Goal: Information Seeking & Learning: Learn about a topic

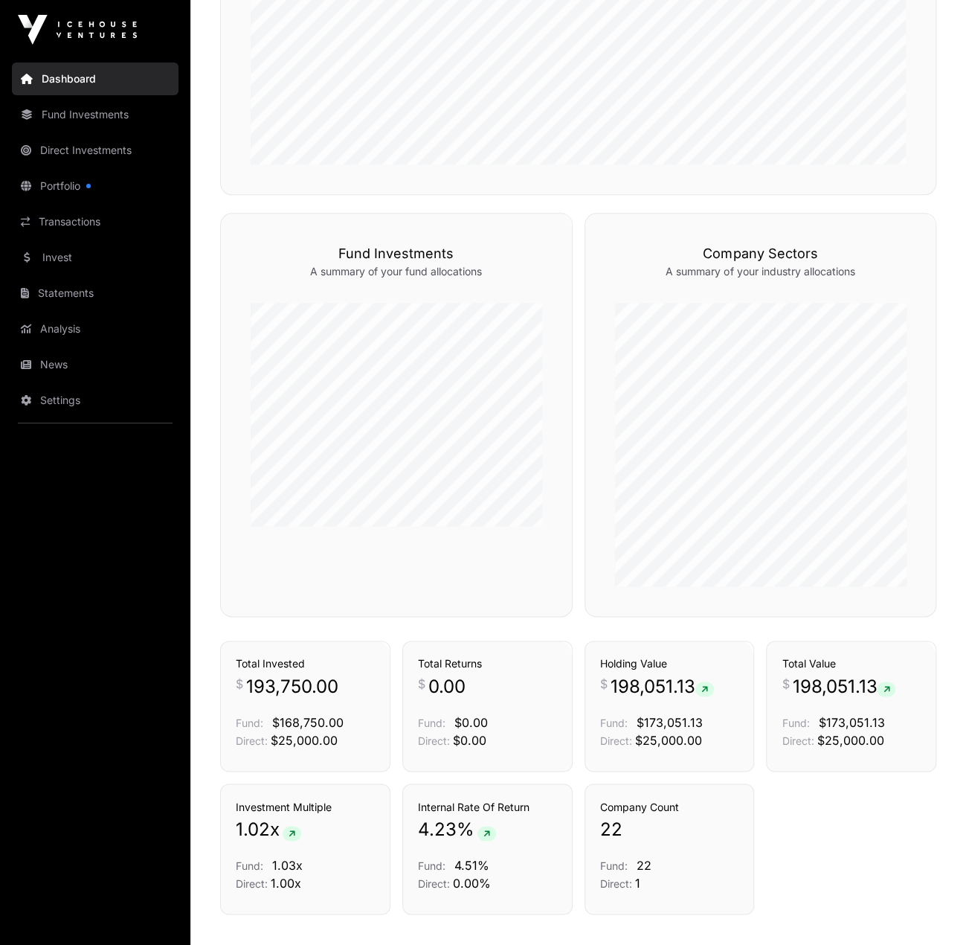
scroll to position [783, 0]
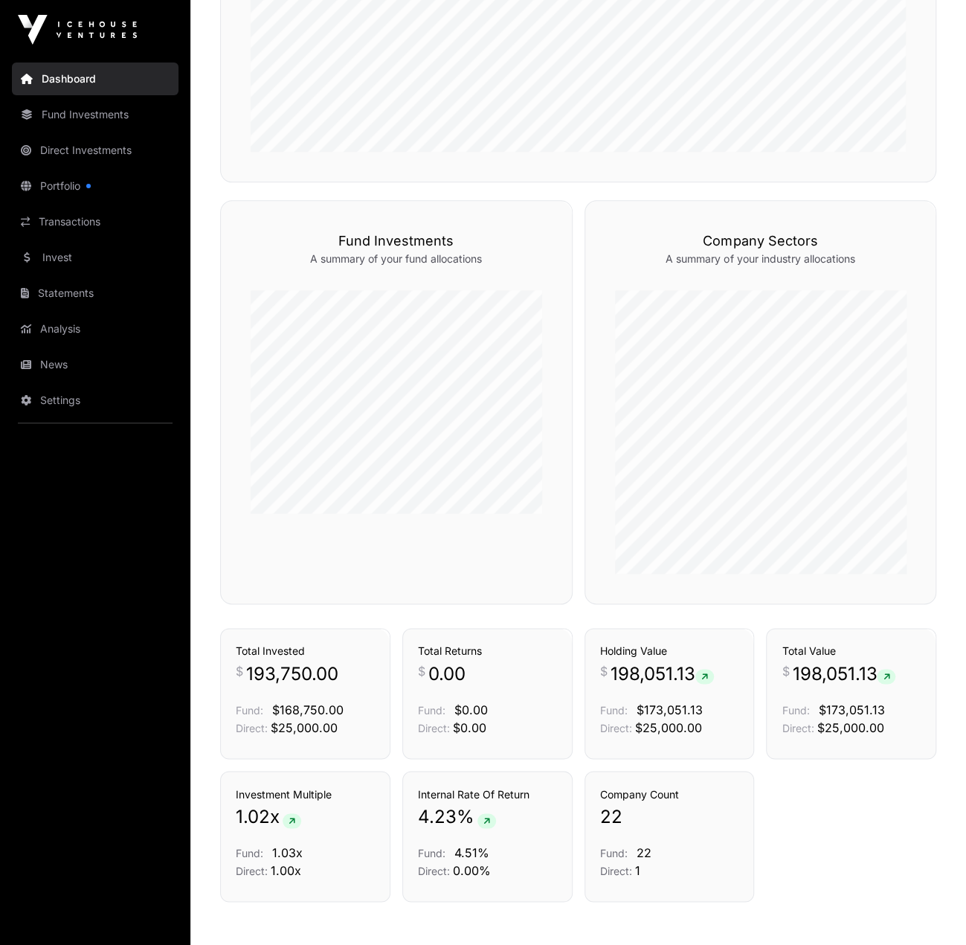
click at [61, 147] on link "Direct Investments" at bounding box center [95, 150] width 167 height 33
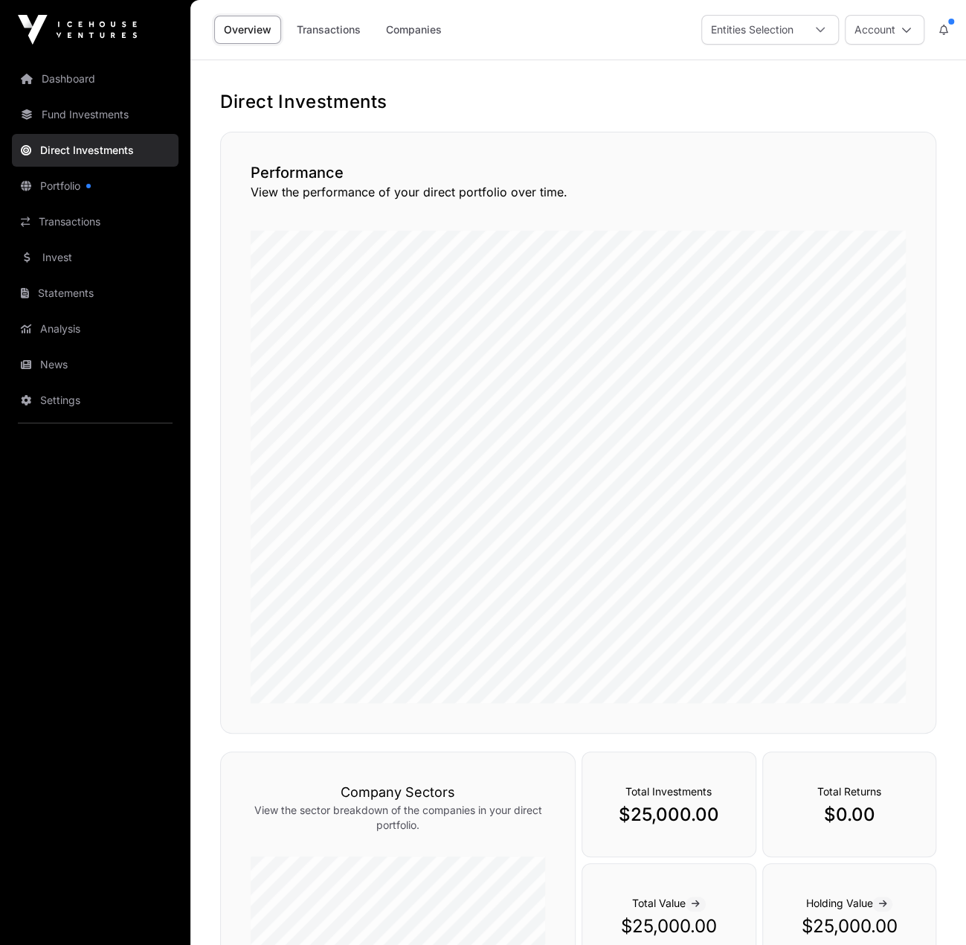
click at [91, 112] on link "Fund Investments" at bounding box center [95, 114] width 167 height 33
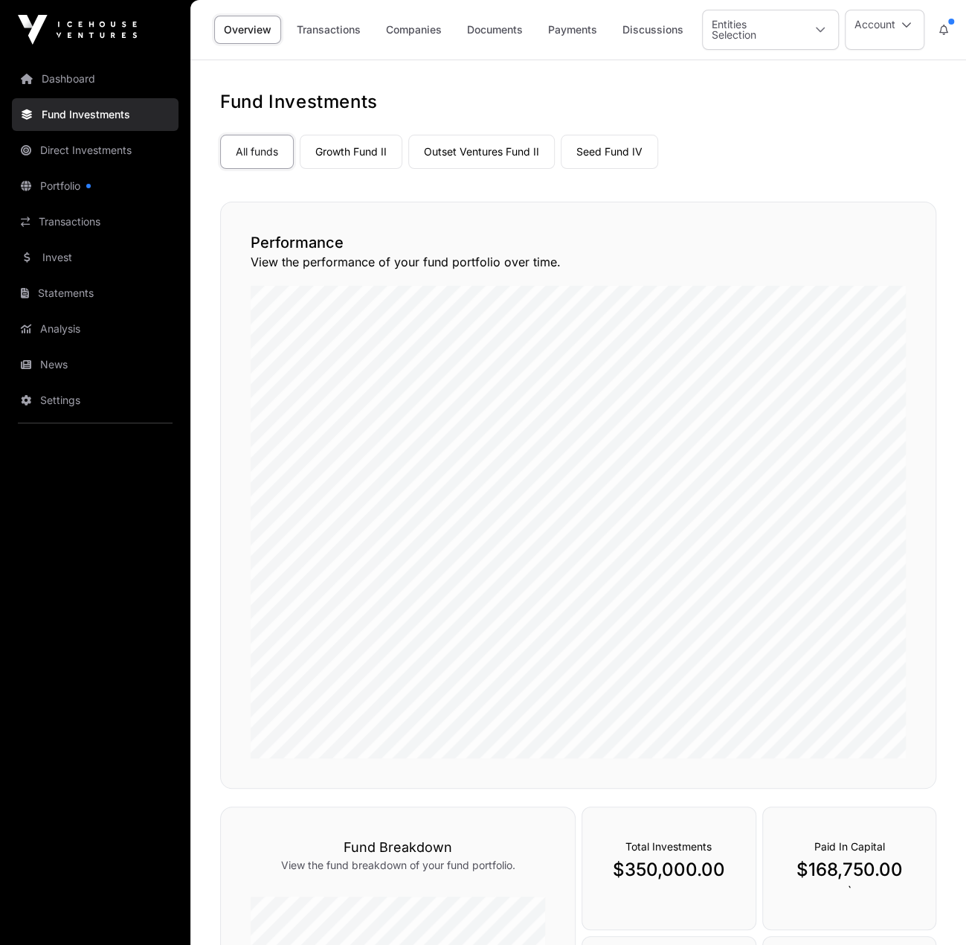
click at [414, 35] on link "Companies" at bounding box center [413, 30] width 75 height 28
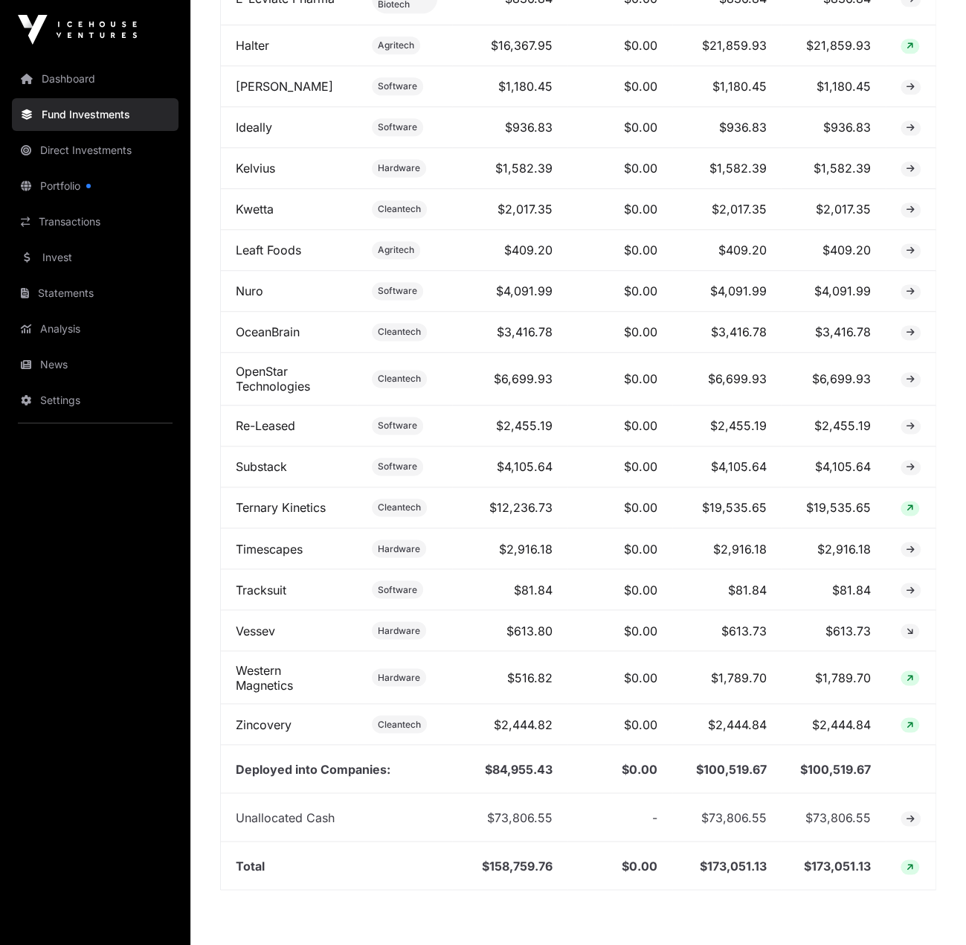
scroll to position [989, 0]
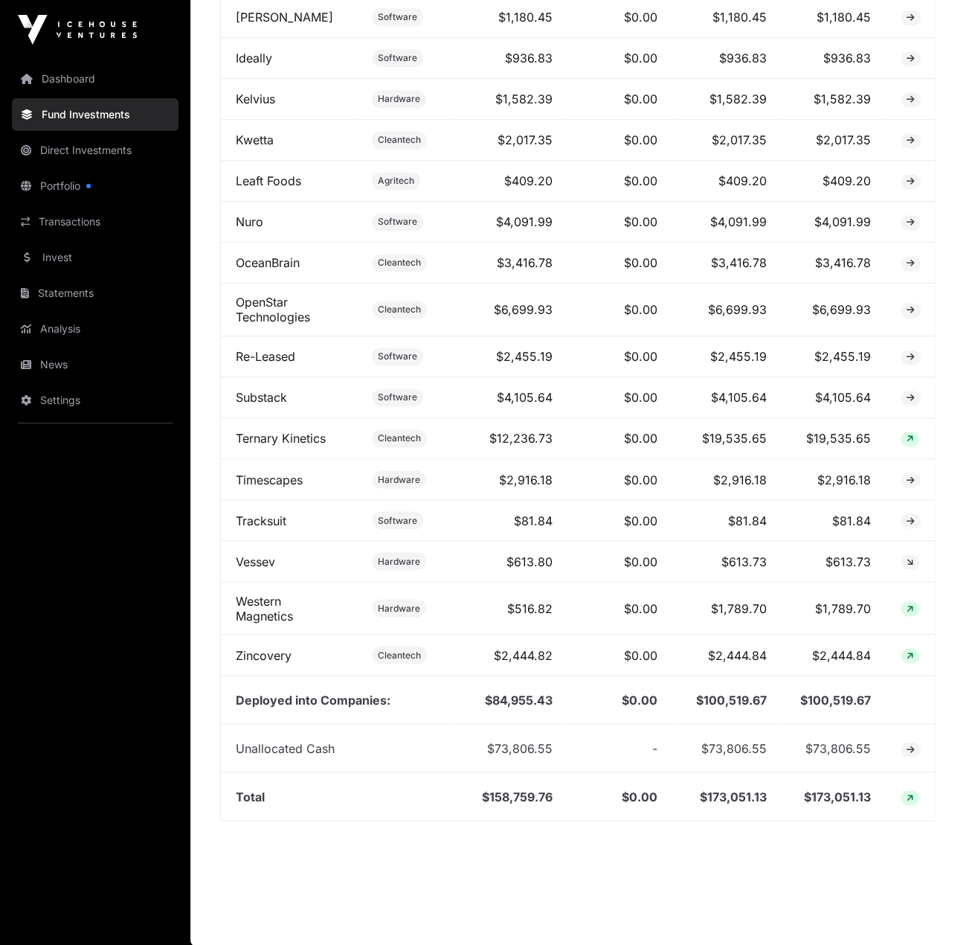
click at [48, 144] on link "Direct Investments" at bounding box center [95, 150] width 167 height 33
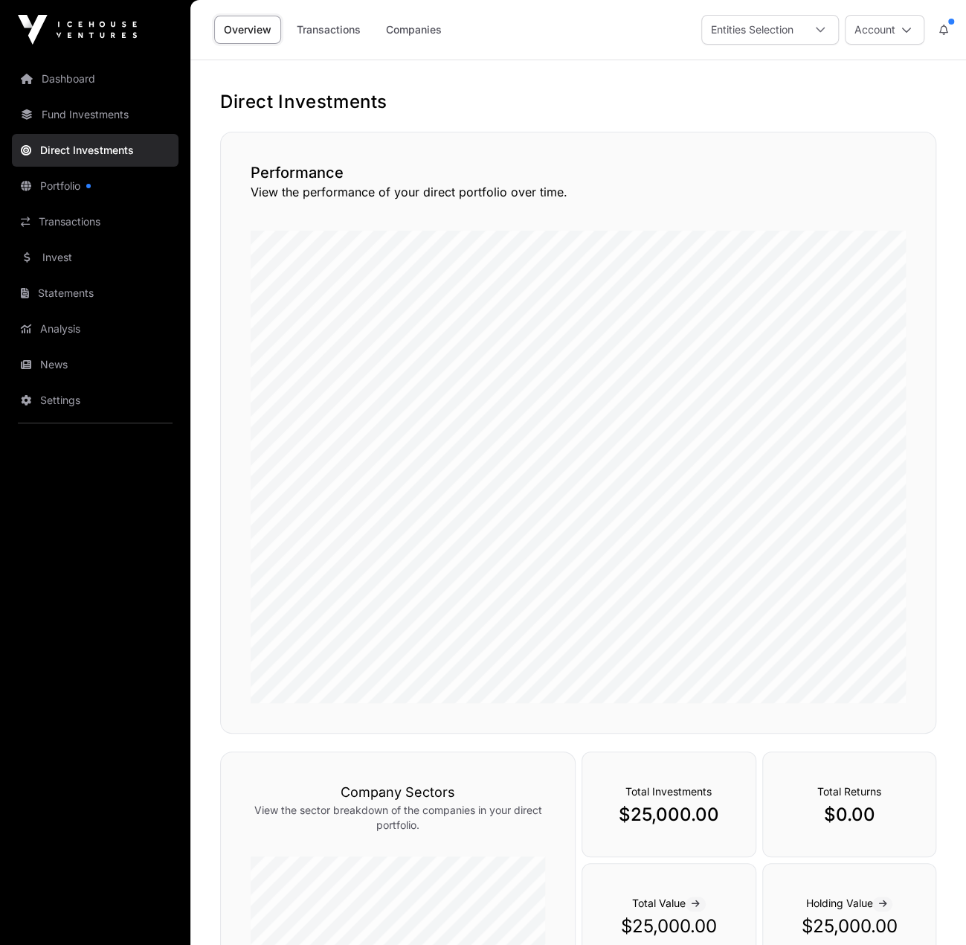
scroll to position [295, 0]
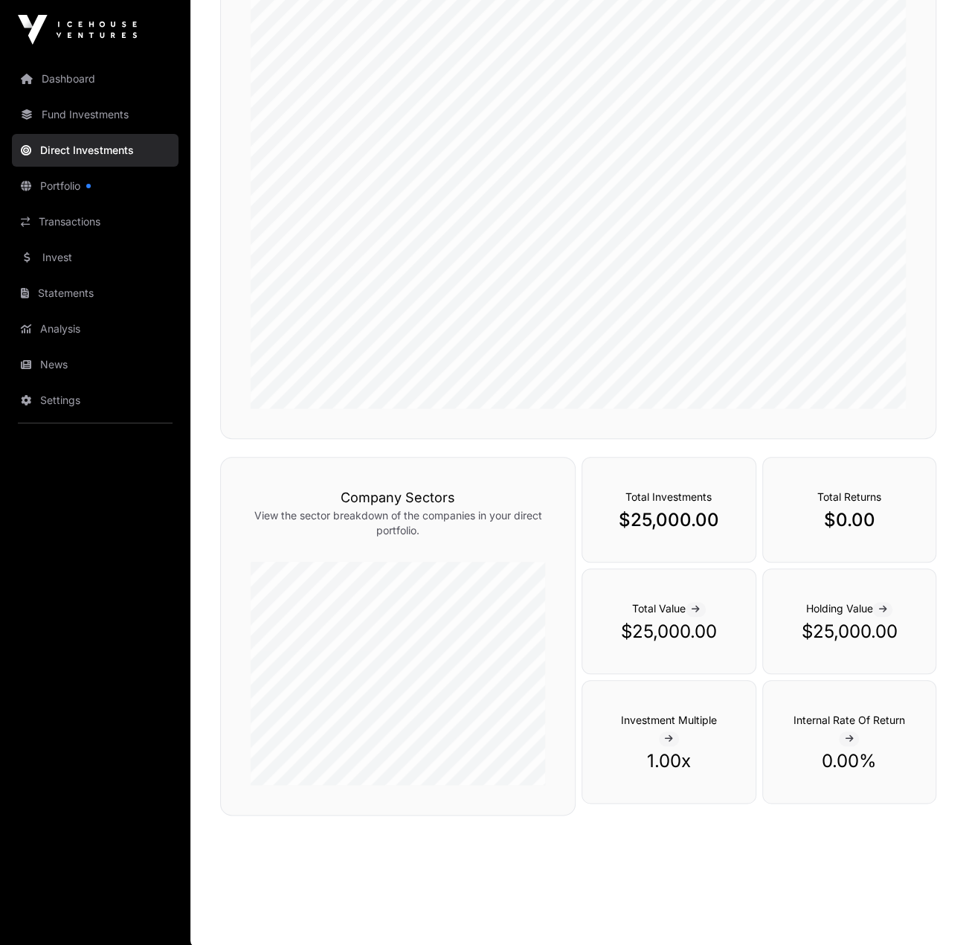
click at [100, 118] on link "Fund Investments" at bounding box center [95, 114] width 167 height 33
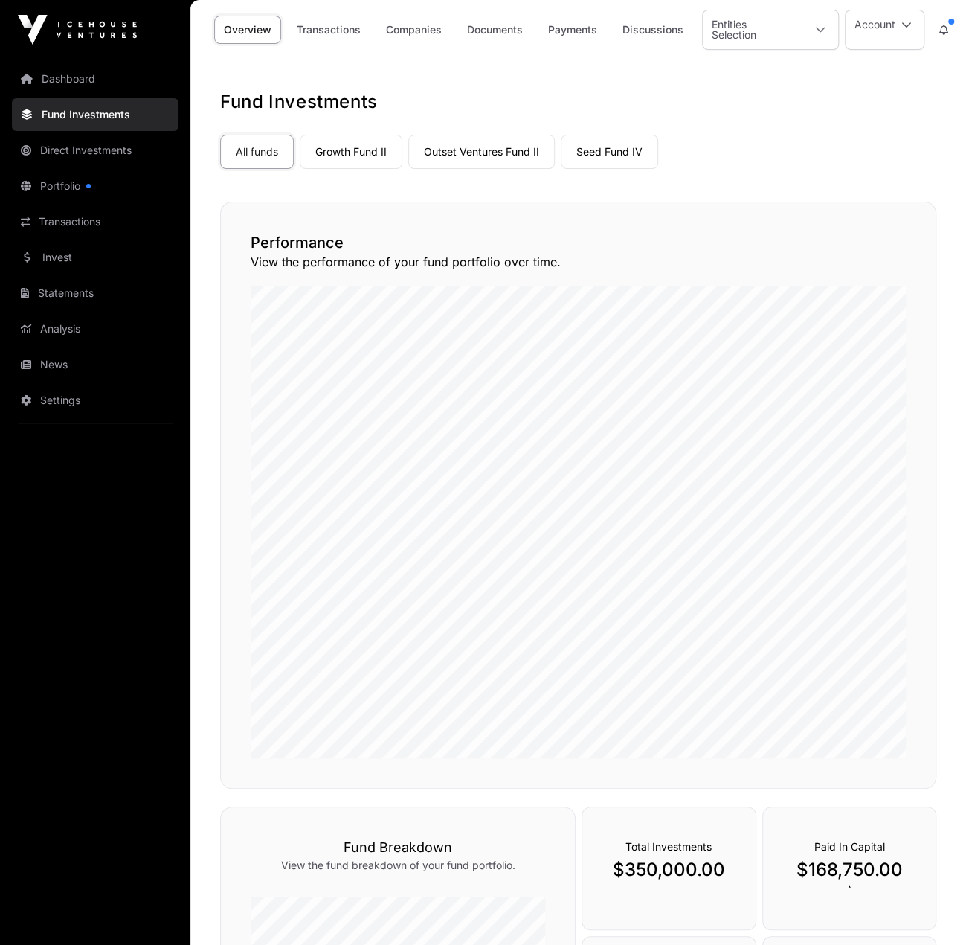
click at [90, 85] on link "Dashboard" at bounding box center [95, 78] width 167 height 33
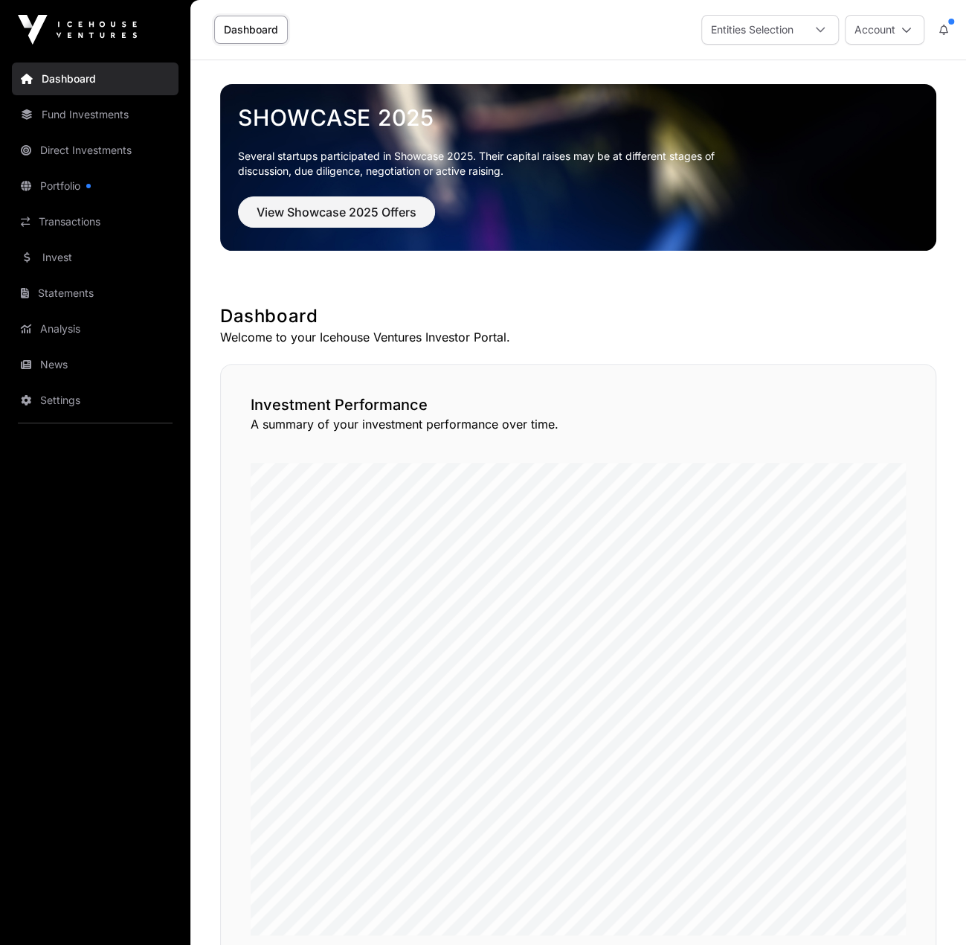
click at [64, 252] on link "Invest" at bounding box center [95, 257] width 167 height 33
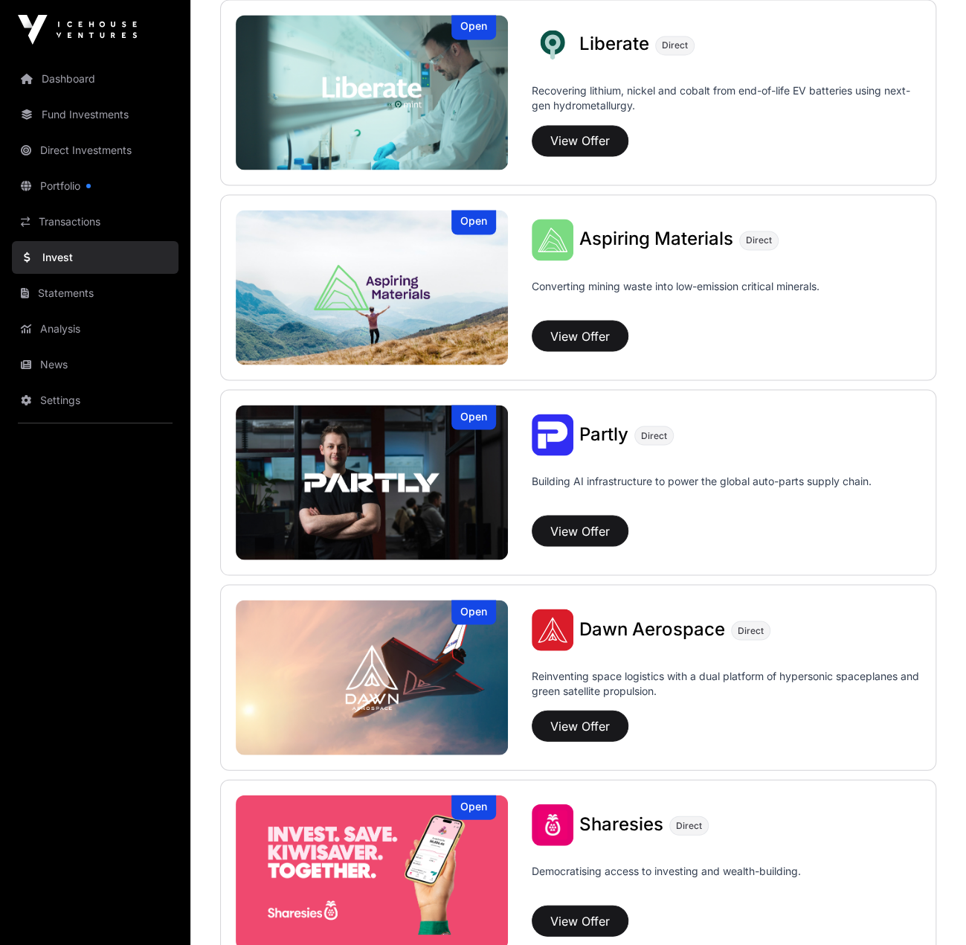
scroll to position [1206, 0]
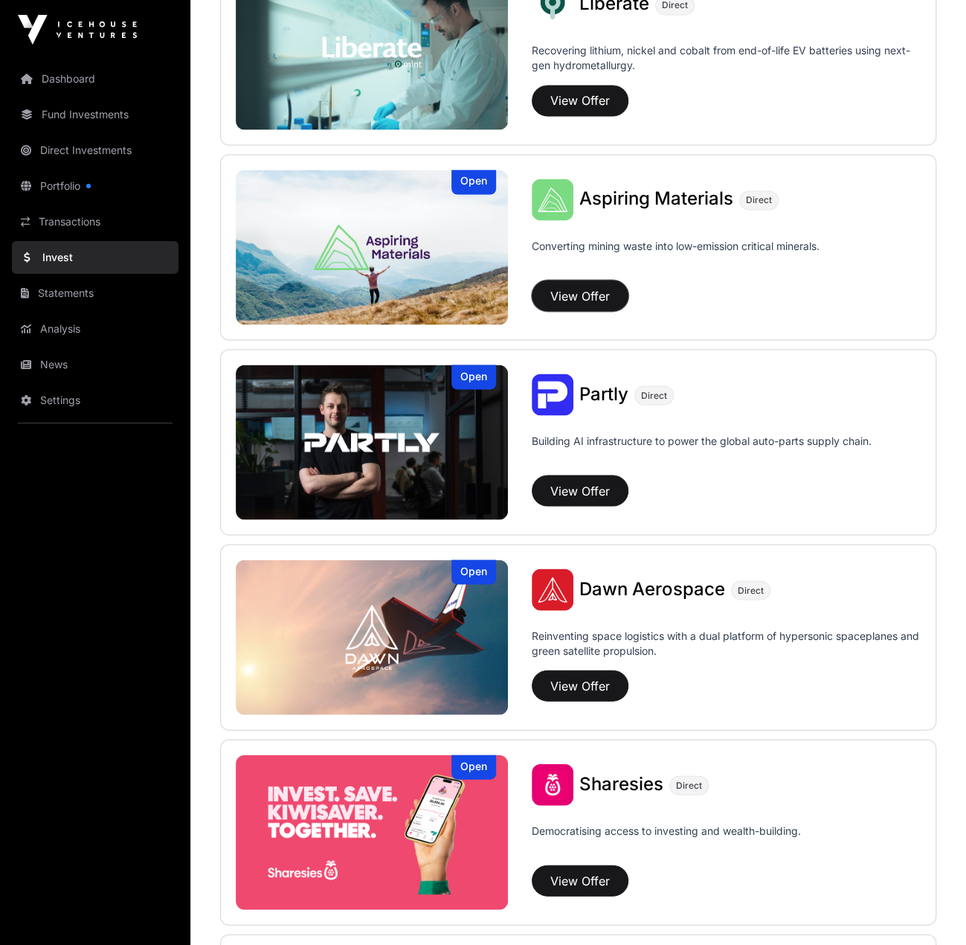
click at [591, 289] on button "View Offer" at bounding box center [580, 295] width 97 height 31
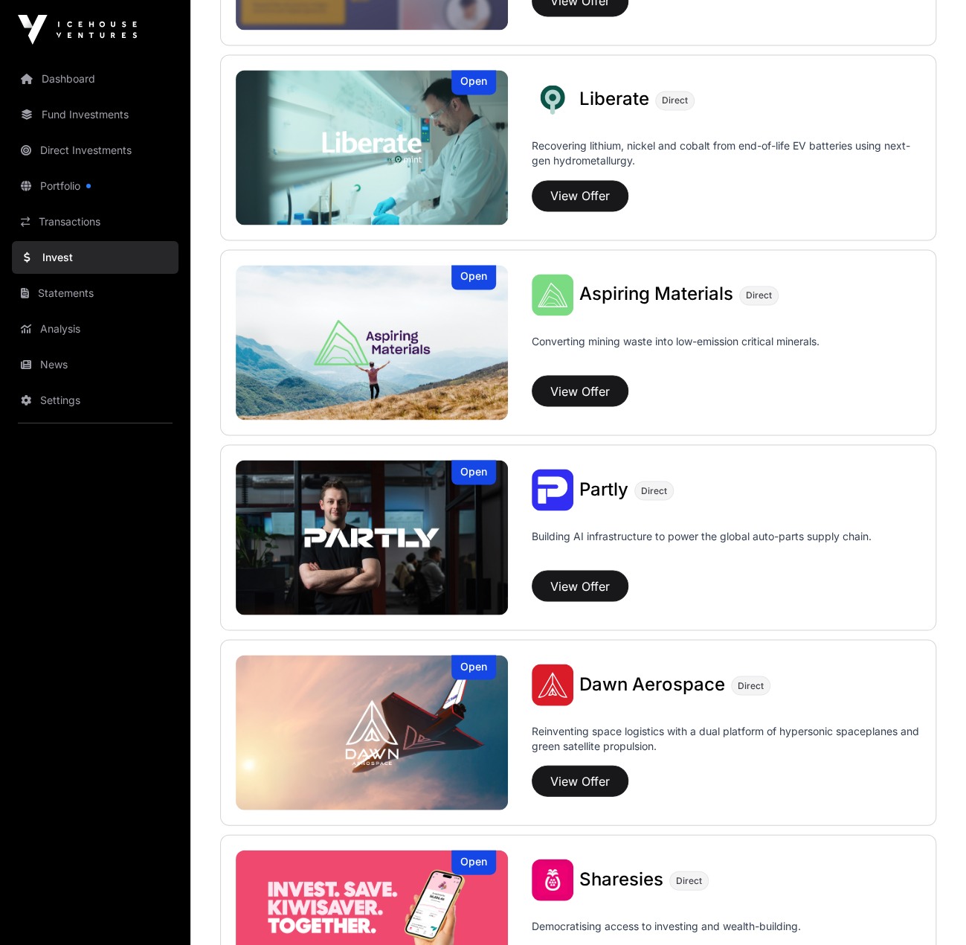
scroll to position [1095, 0]
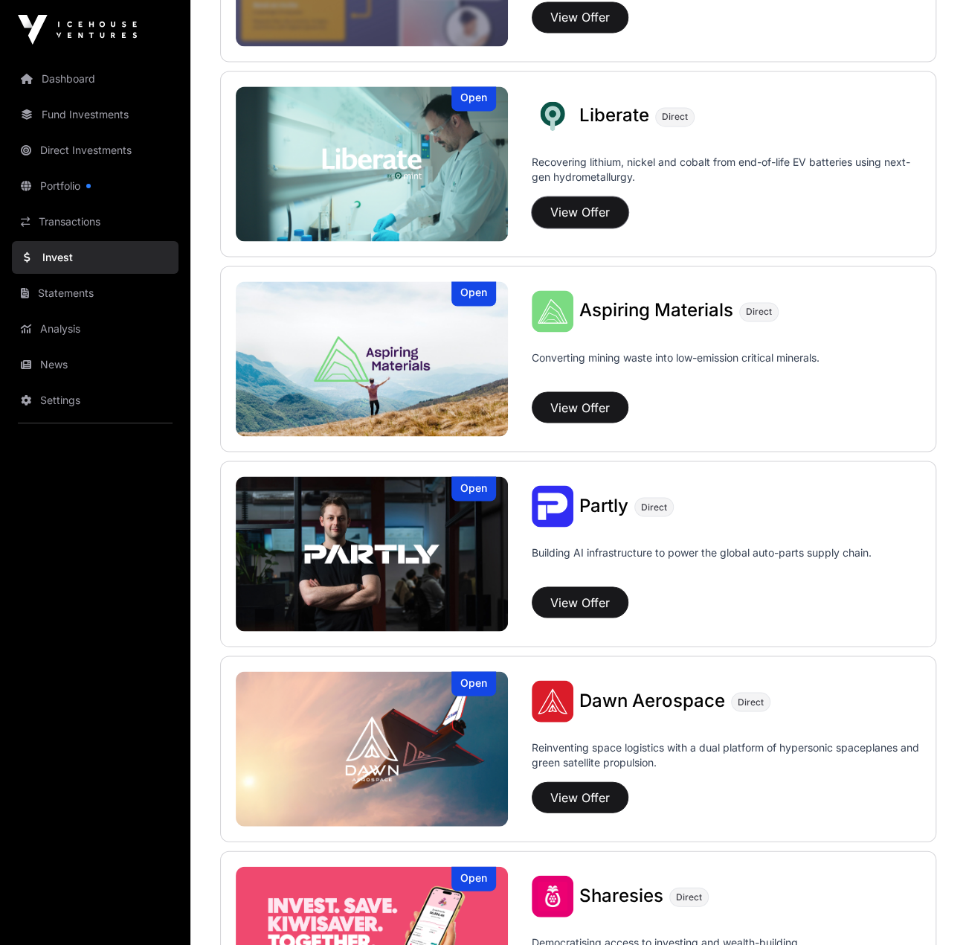
click at [608, 202] on button "View Offer" at bounding box center [580, 211] width 97 height 31
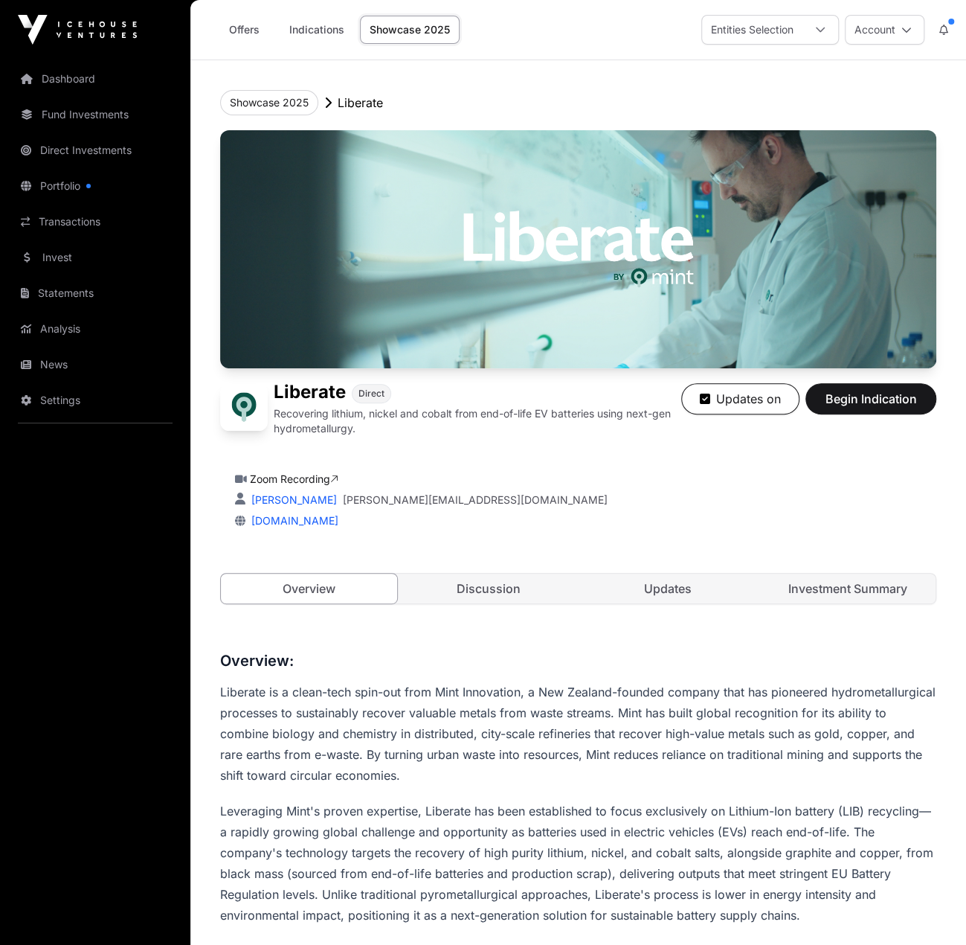
click at [508, 588] on link "Discussion" at bounding box center [488, 588] width 176 height 30
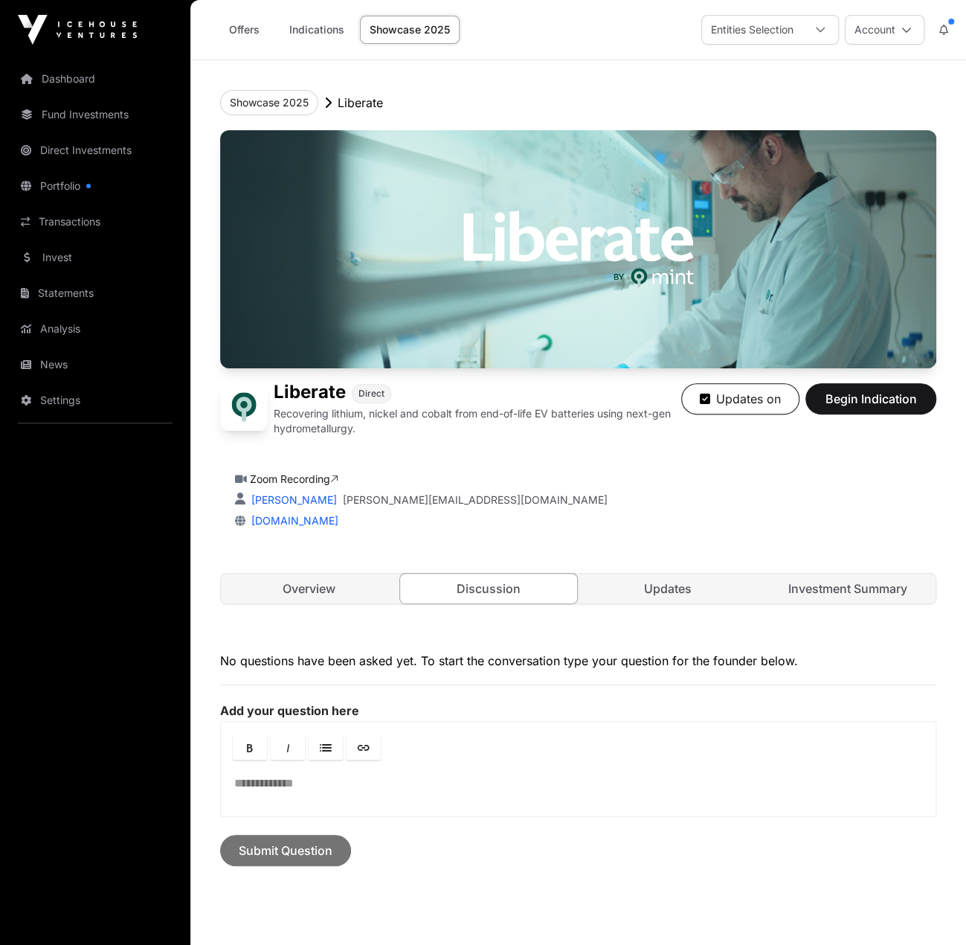
click at [636, 588] on link "Updates" at bounding box center [668, 588] width 176 height 30
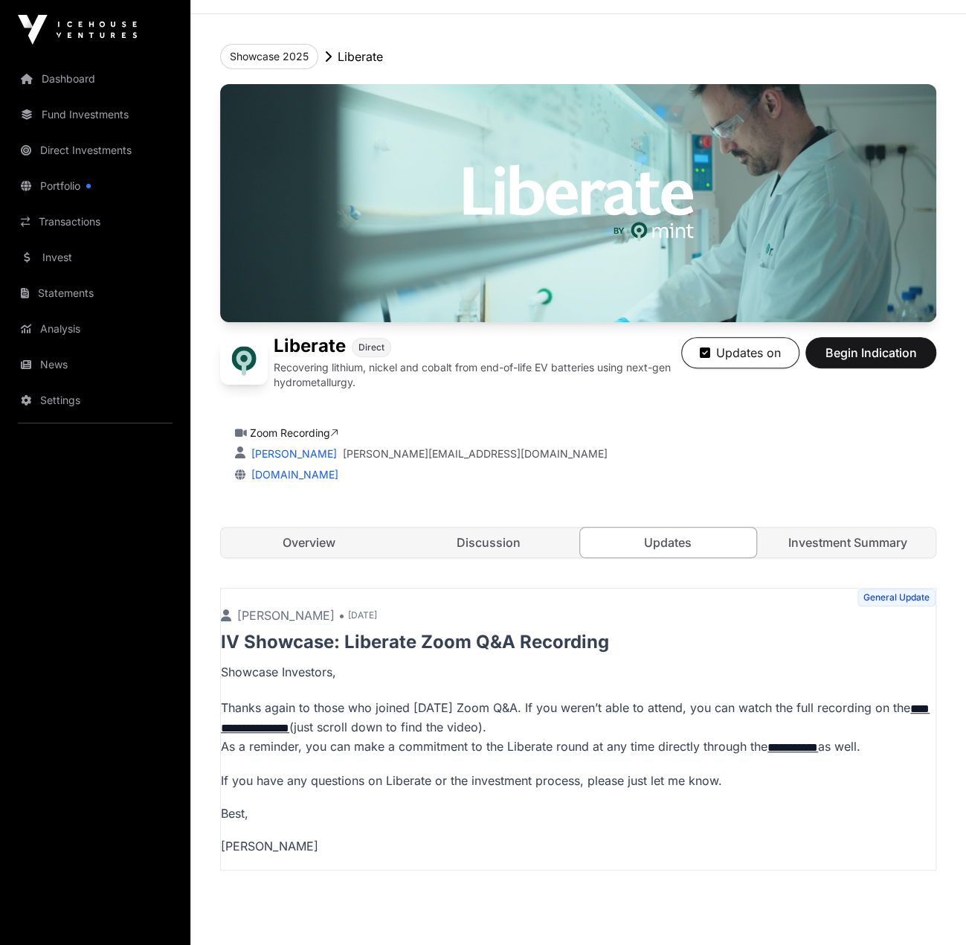
scroll to position [149, 0]
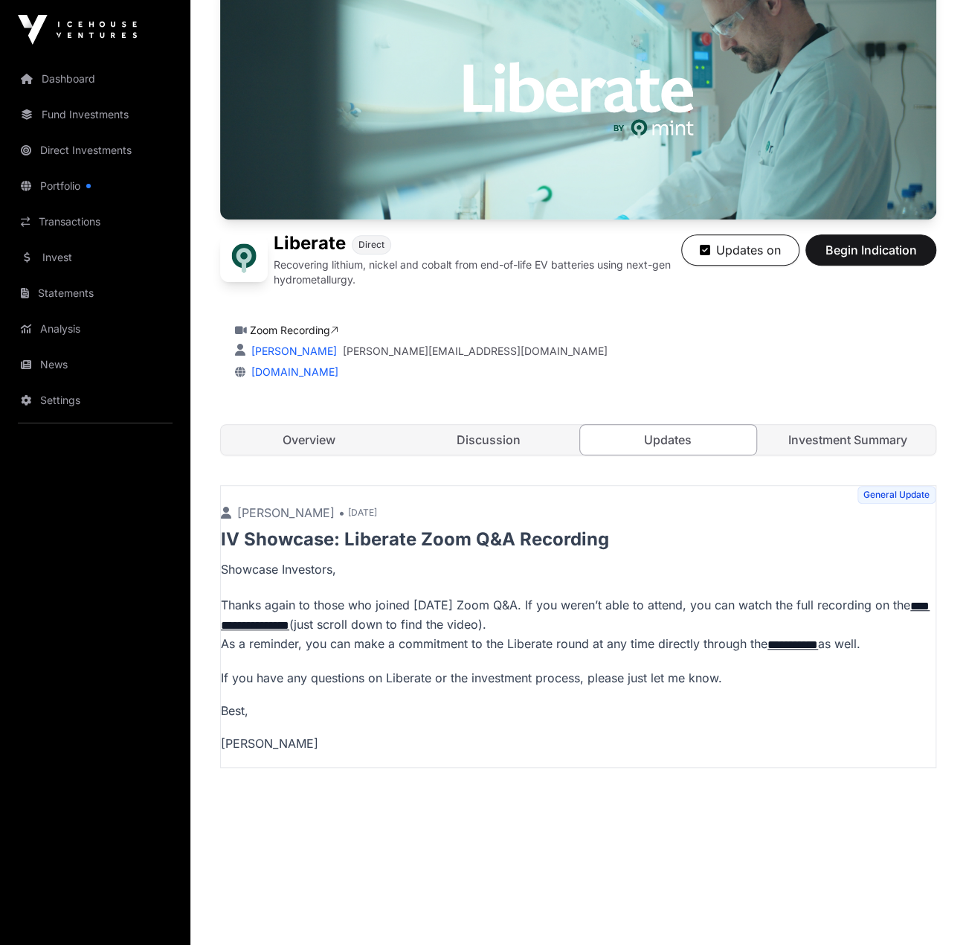
click at [835, 440] on link "Investment Summary" at bounding box center [847, 440] width 176 height 30
